Goal: Use online tool/utility

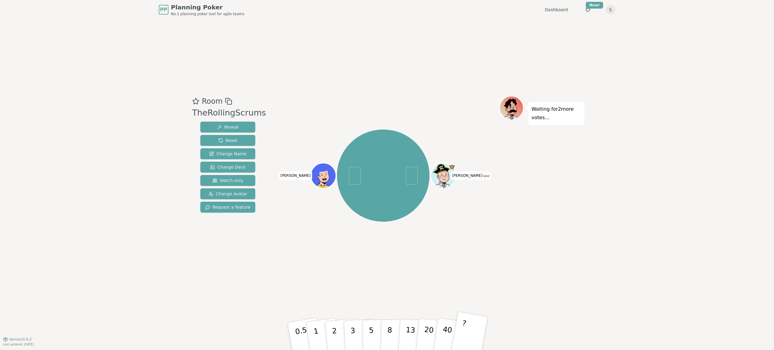
drag, startPoint x: 416, startPoint y: 289, endPoint x: 478, endPoint y: 344, distance: 82.6
click at [412, 293] on div "Room TheRollingScrums Reveal Reset Change Name Change Deck Watch only Change Av…" at bounding box center [387, 179] width 395 height 320
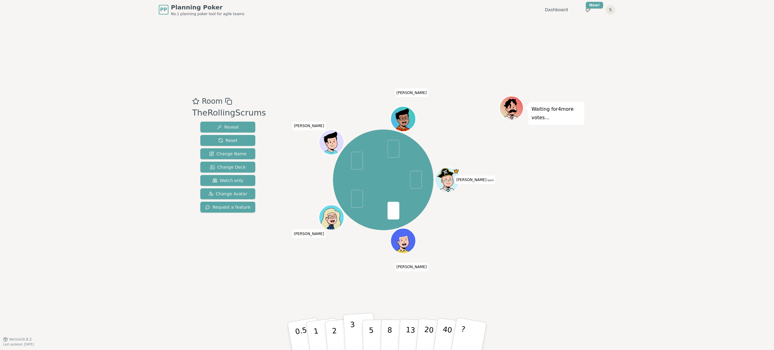
click at [348, 332] on button "3" at bounding box center [359, 336] width 33 height 47
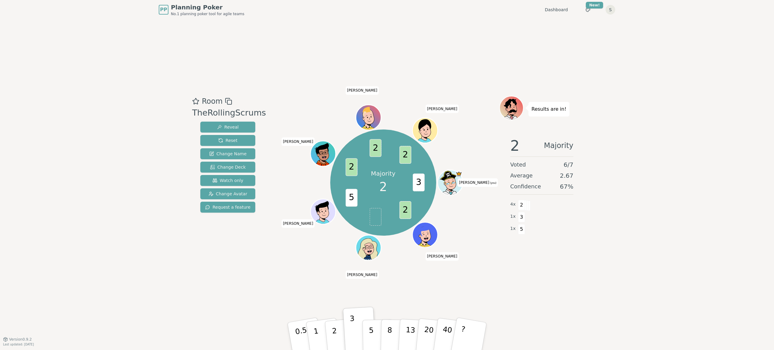
drag, startPoint x: 644, startPoint y: 142, endPoint x: 644, endPoint y: 138, distance: 3.3
click at [644, 142] on div "PP Planning Poker No.1 planning poker tool for agile teams Dashboard Toggle the…" at bounding box center [387, 175] width 774 height 350
drag, startPoint x: 335, startPoint y: 346, endPoint x: 338, endPoint y: 343, distance: 3.7
click at [337, 344] on p "2" at bounding box center [335, 337] width 8 height 33
